Goal: Download file/media

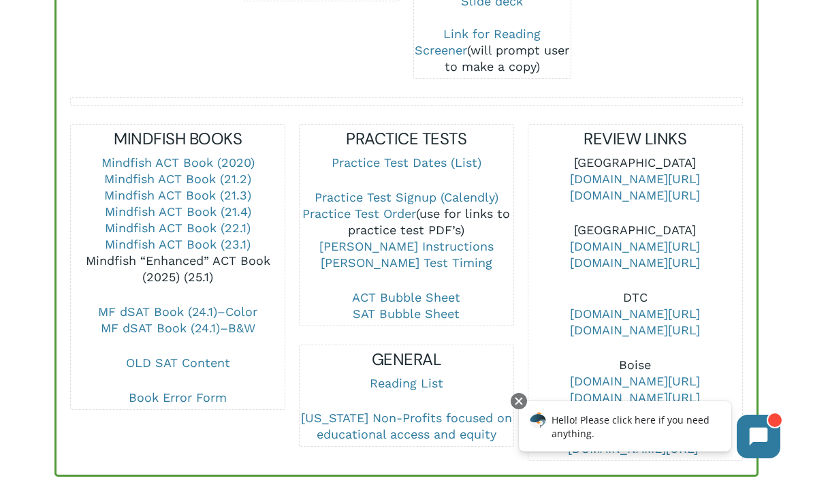
click at [241, 253] on link "Mindfish “Enhanced” ACT Book (2025) (25.1)" at bounding box center [178, 268] width 184 height 31
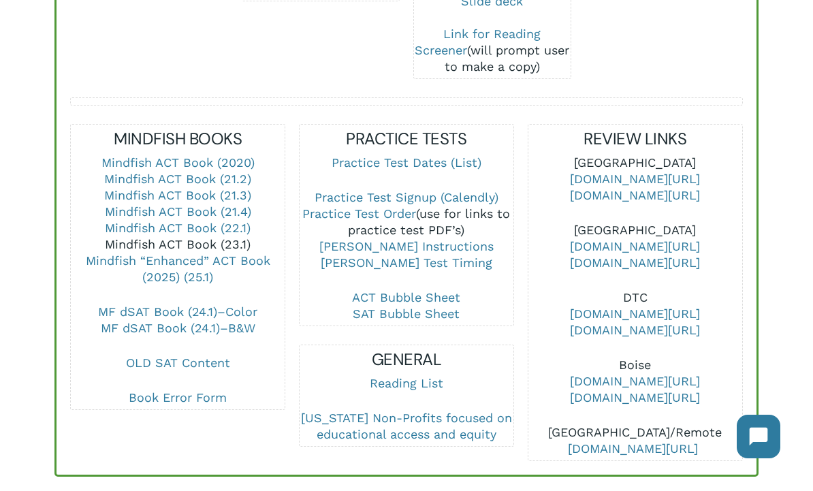
click at [233, 237] on link "Mindfish ACT Book (23.1)" at bounding box center [178, 244] width 146 height 14
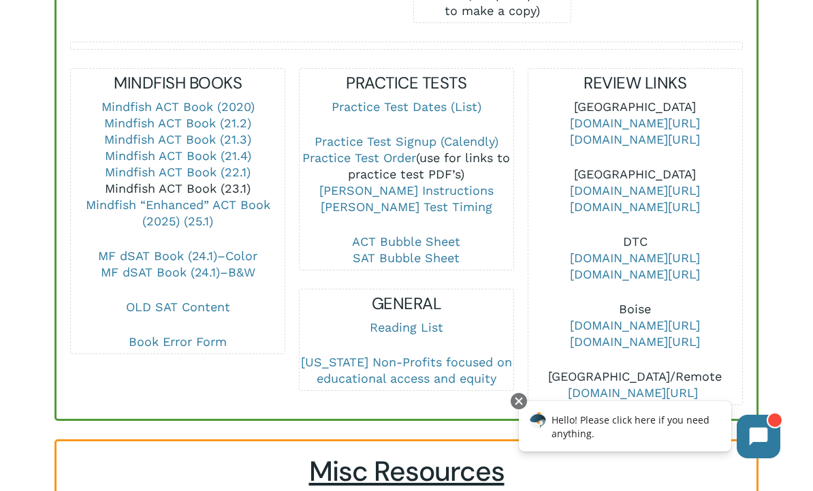
click at [230, 181] on link "Mindfish ACT Book (23.1)" at bounding box center [178, 188] width 146 height 14
